Goal: Check status

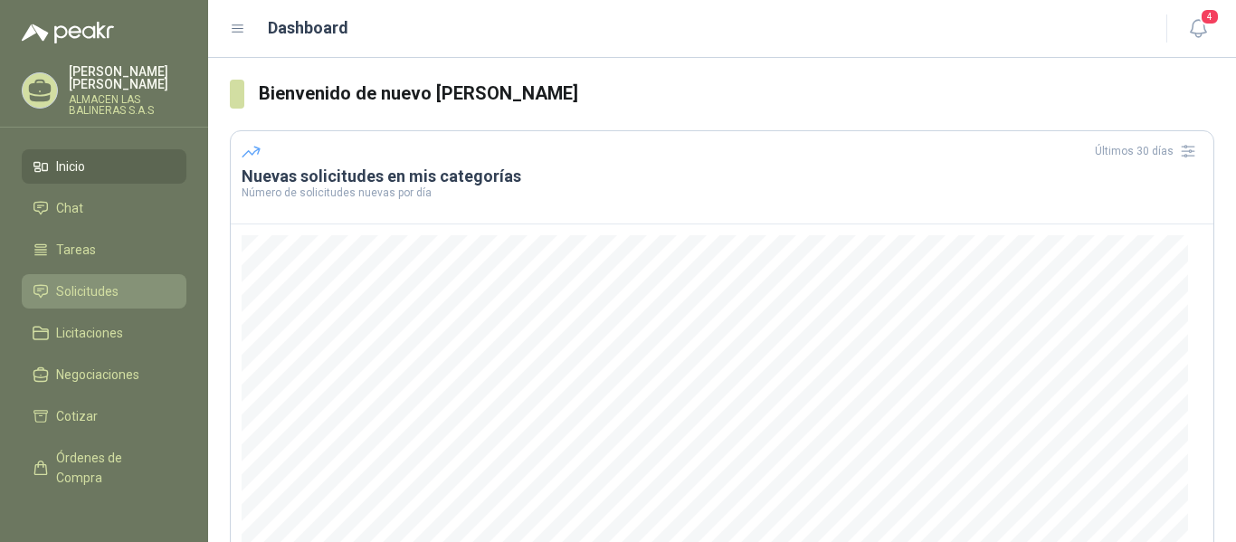
click at [122, 284] on li "Solicitudes" at bounding box center [104, 292] width 143 height 20
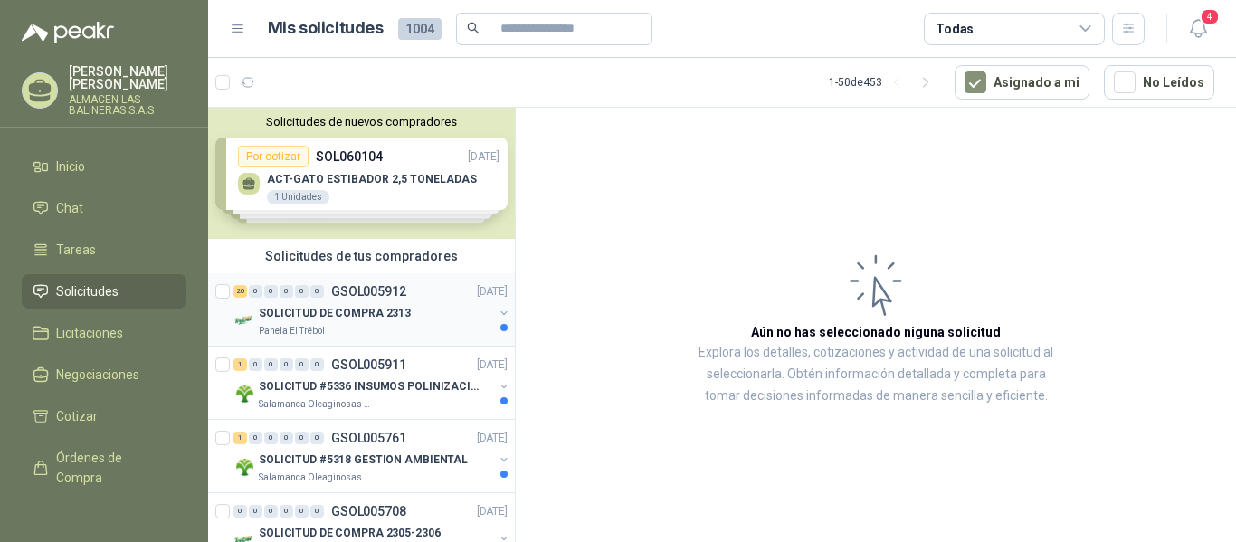
click at [379, 288] on p "GSOL005912" at bounding box center [368, 291] width 75 height 13
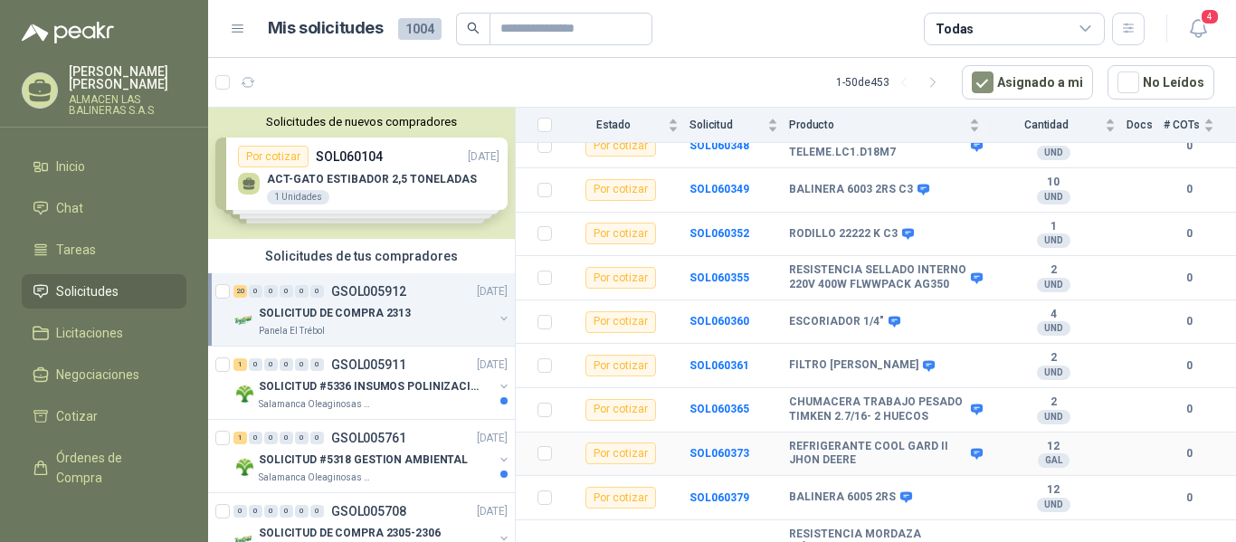
scroll to position [722, 0]
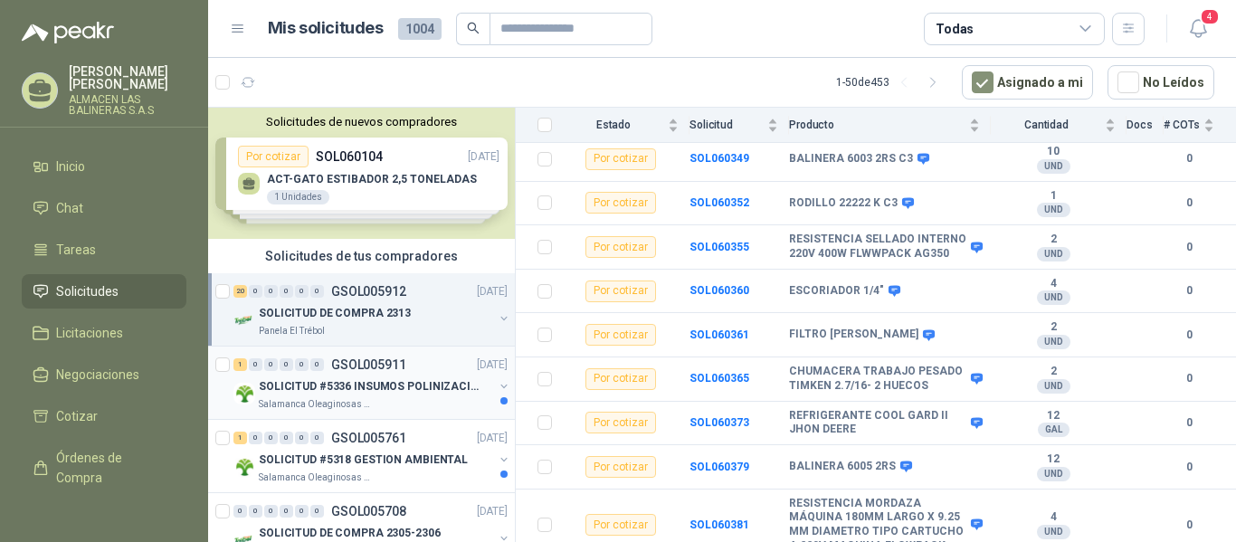
click at [394, 367] on p "GSOL005911" at bounding box center [368, 364] width 75 height 13
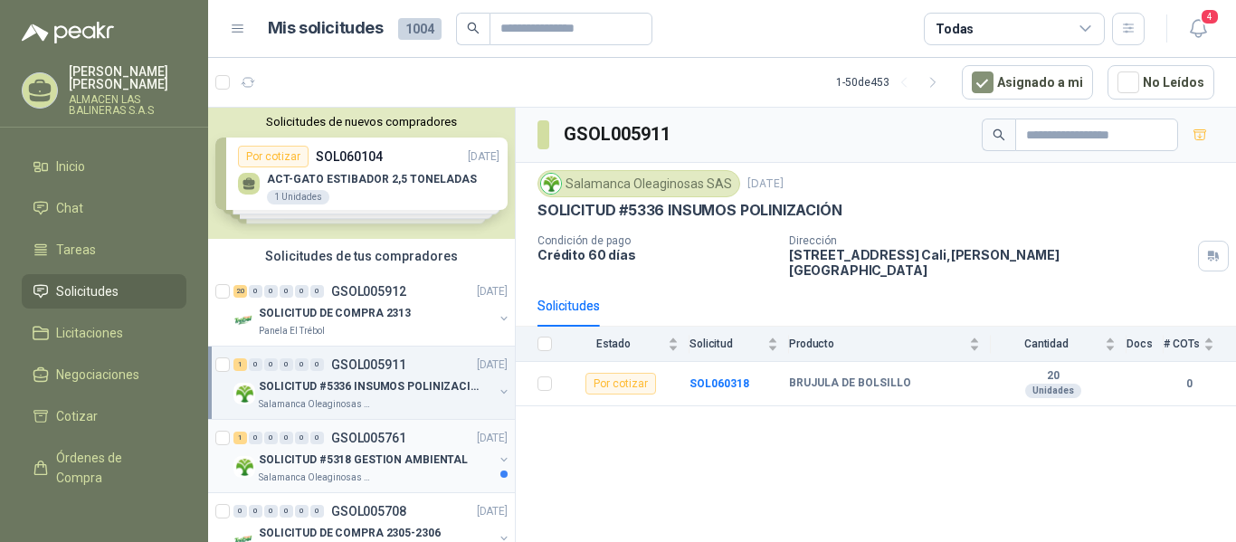
click at [381, 435] on p "GSOL005761" at bounding box center [368, 438] width 75 height 13
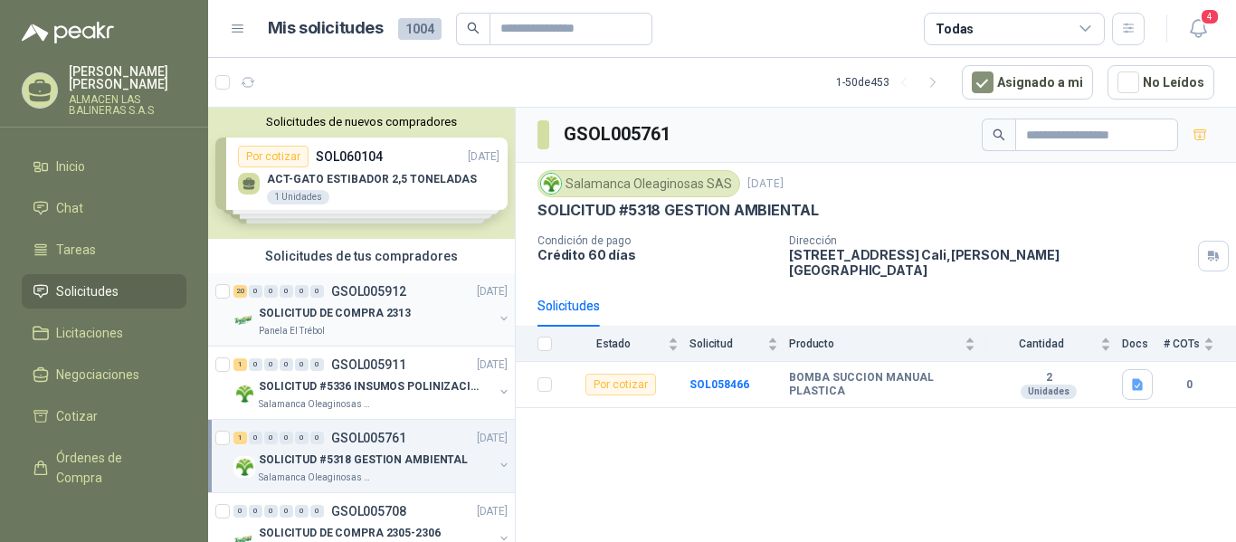
click at [377, 288] on p "GSOL005912" at bounding box center [368, 291] width 75 height 13
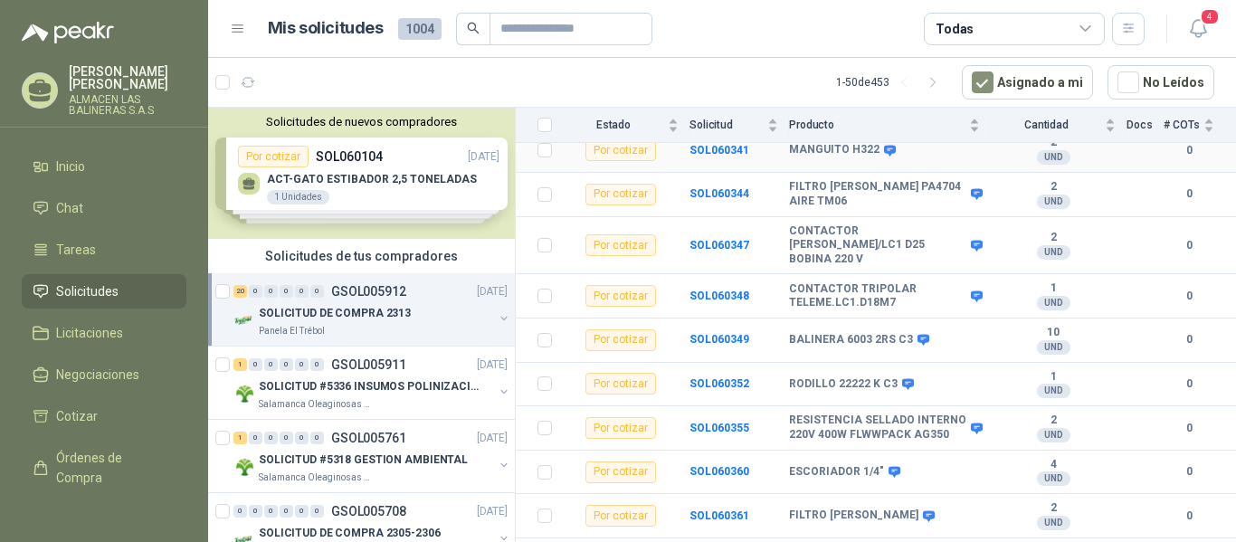
scroll to position [722, 0]
